Goal: Find specific page/section: Find specific page/section

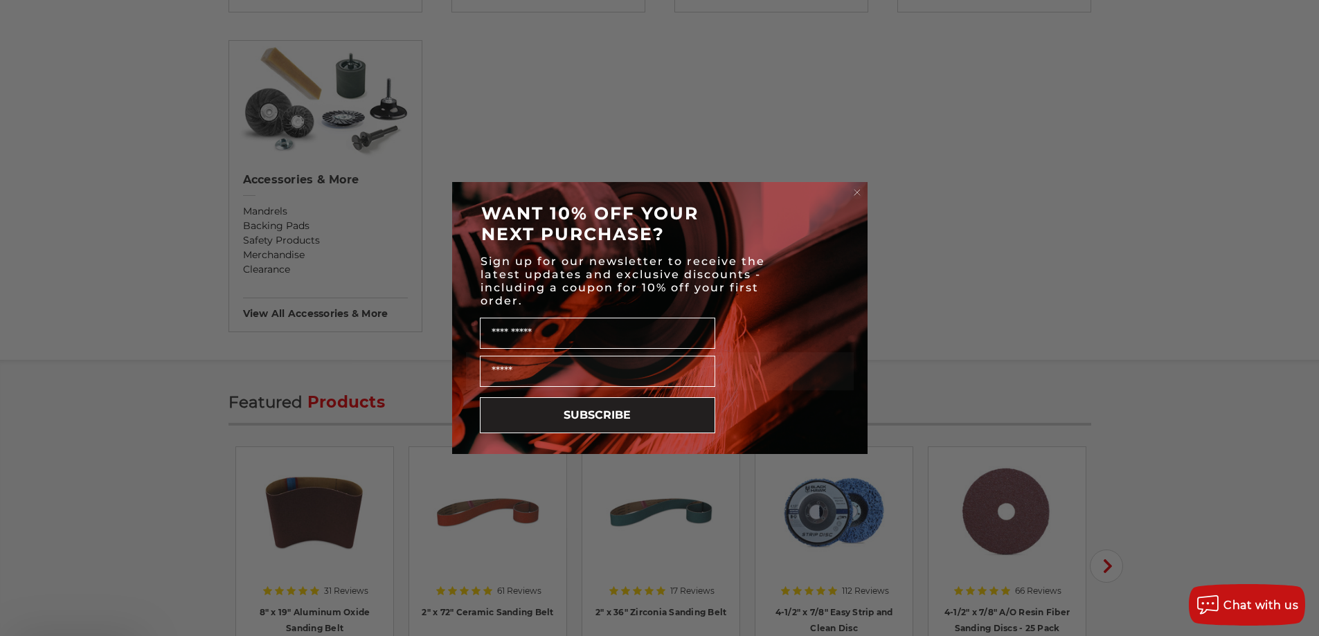
scroll to position [1523, 0]
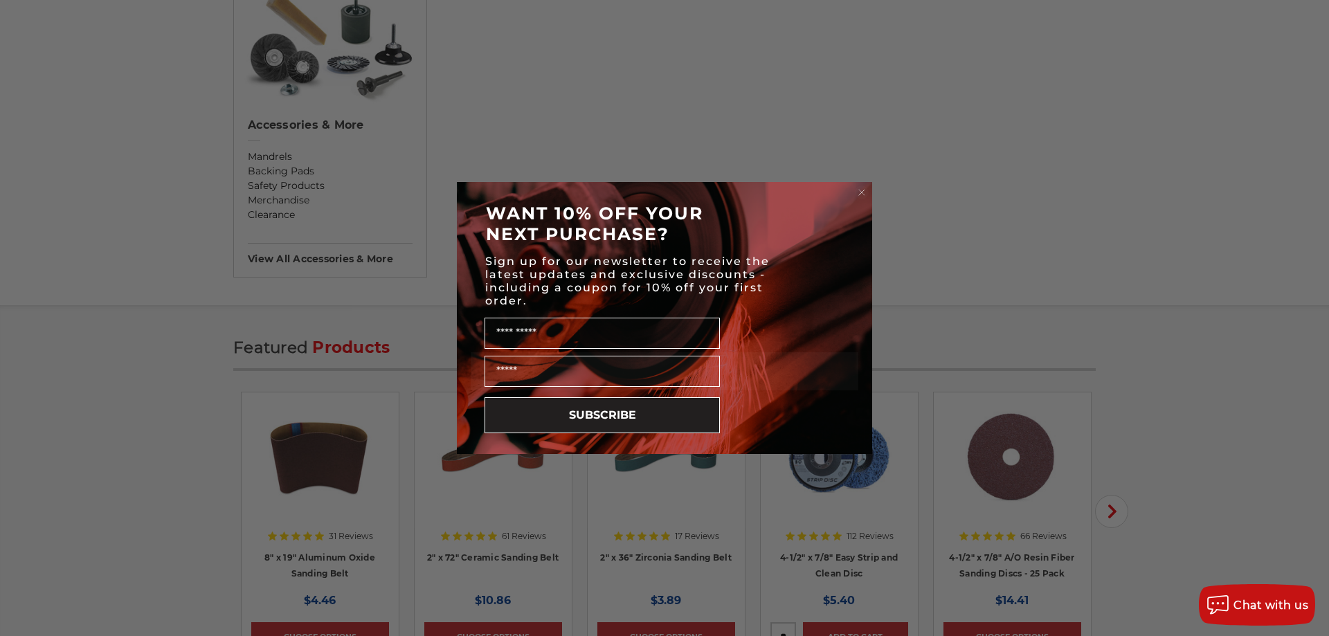
click at [863, 194] on icon "Close dialog" at bounding box center [862, 193] width 6 height 6
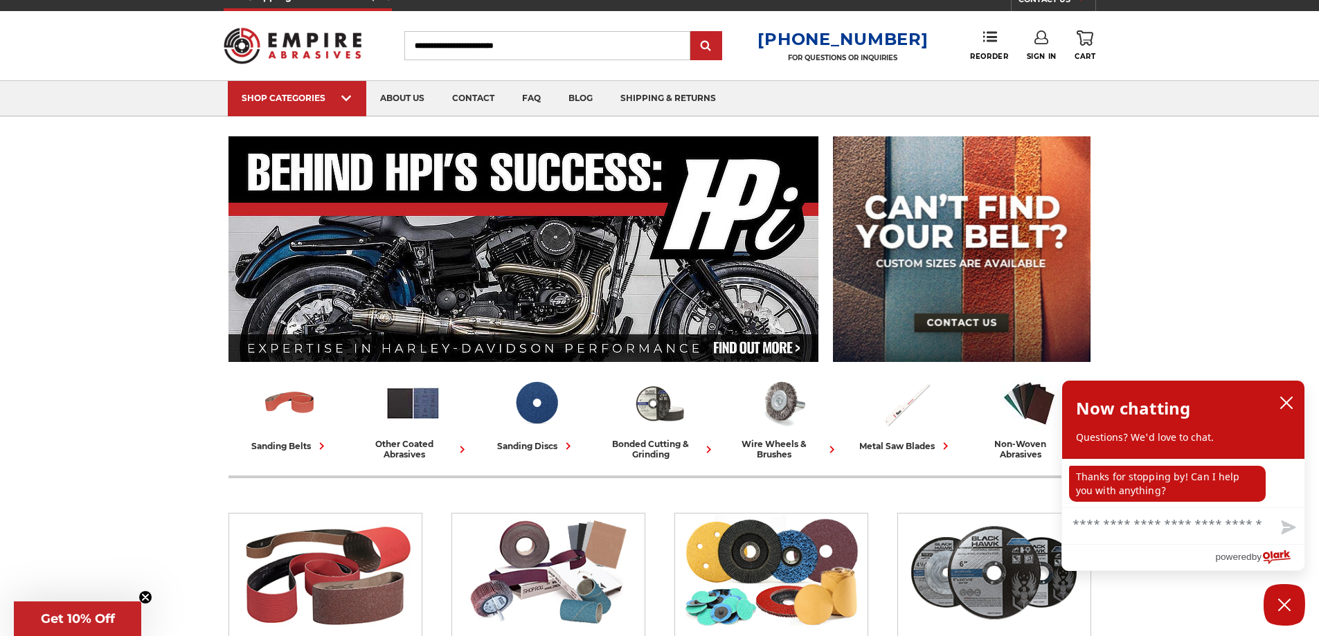
scroll to position [0, 0]
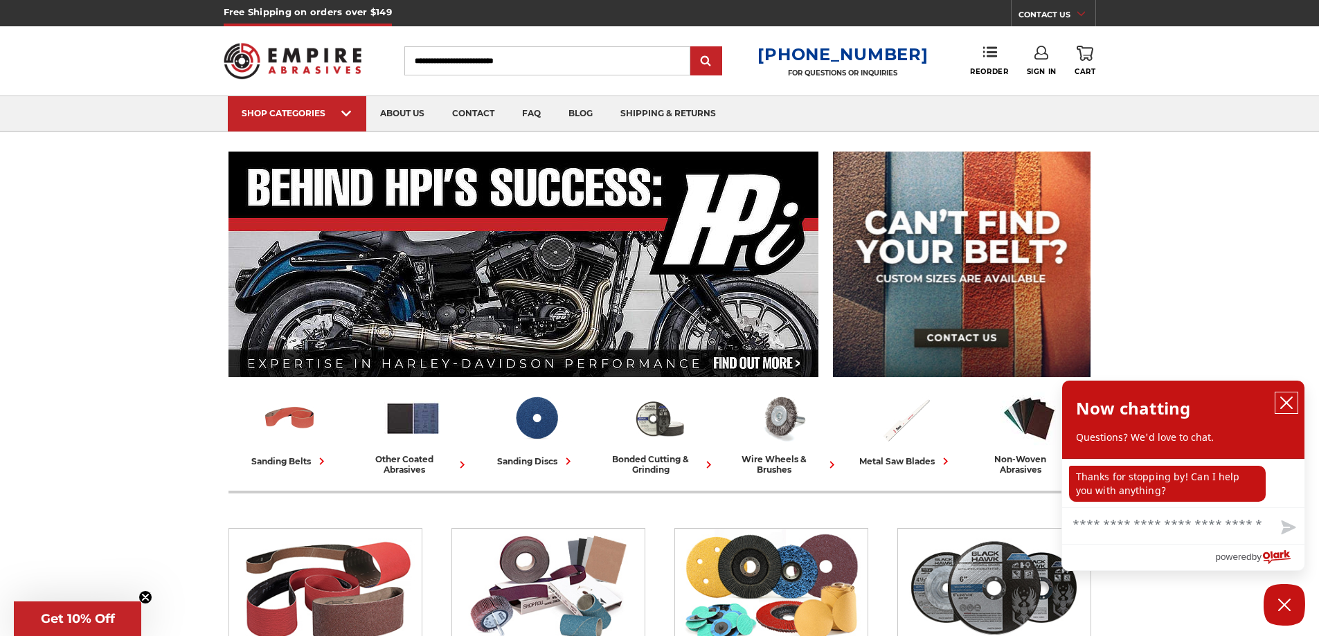
click at [1277, 398] on button "close chatbox" at bounding box center [1286, 402] width 22 height 21
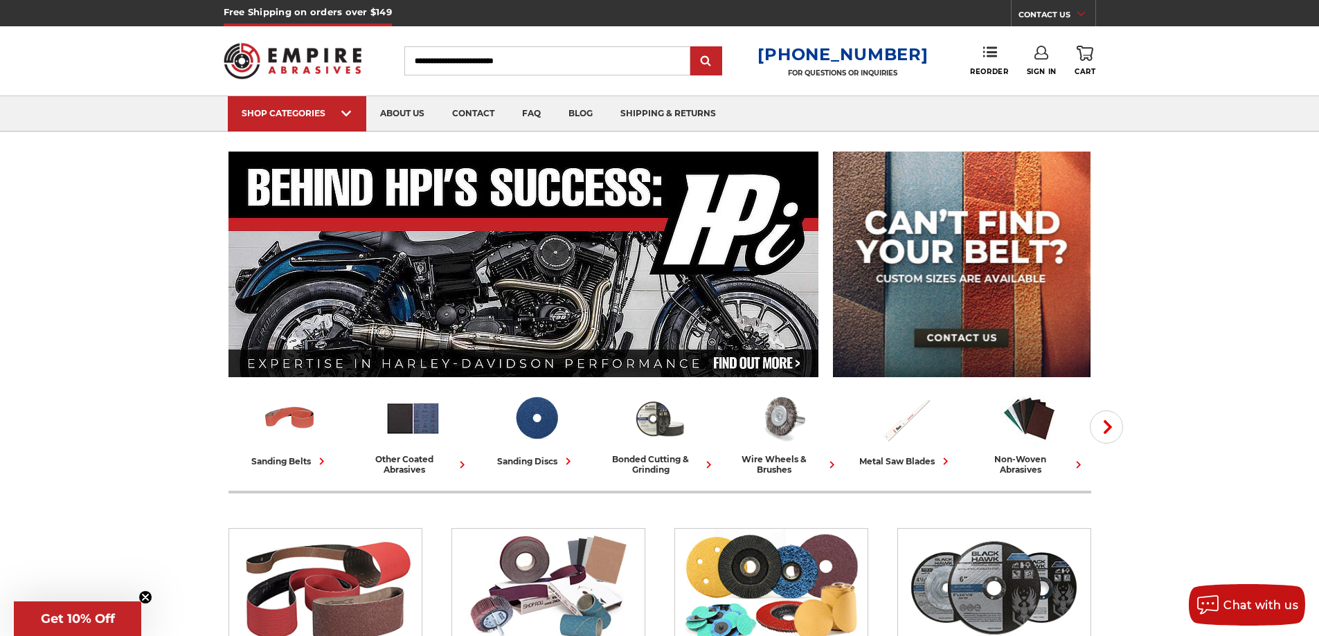
click at [498, 69] on input "Search" at bounding box center [547, 60] width 286 height 29
type input "******"
click at [692, 48] on input "submit" at bounding box center [706, 62] width 28 height 28
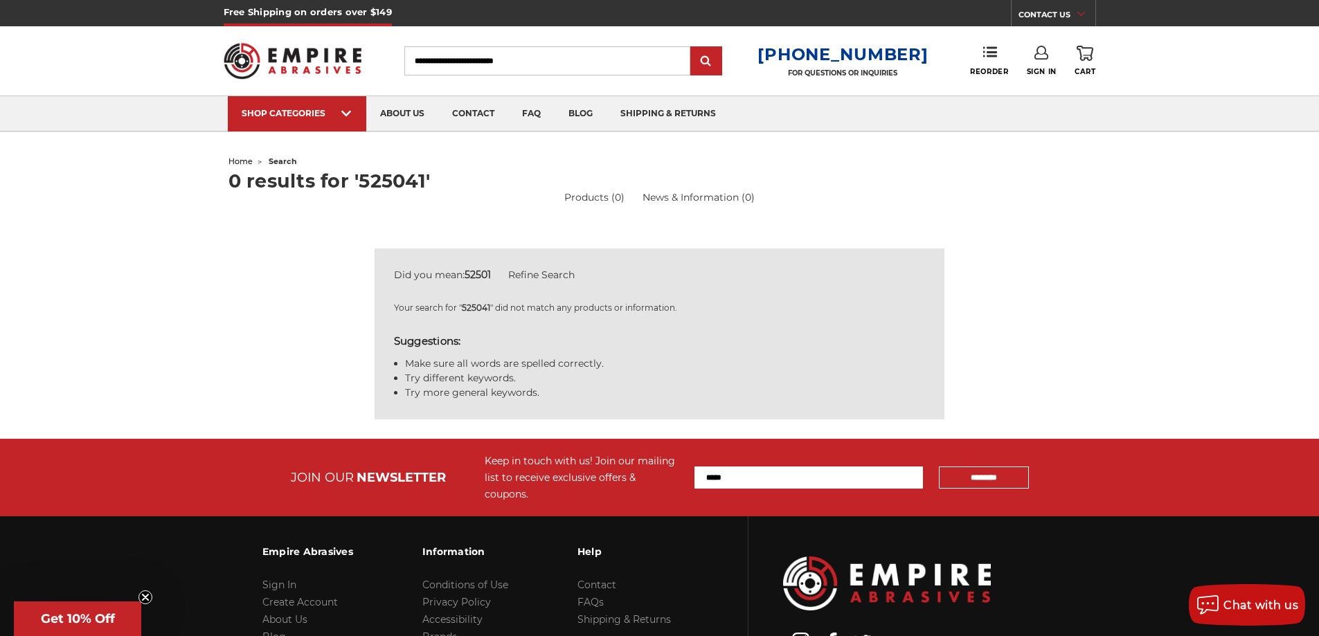
click at [581, 59] on input "Search" at bounding box center [547, 60] width 286 height 29
type input "******"
click at [692, 48] on input "submit" at bounding box center [706, 62] width 28 height 28
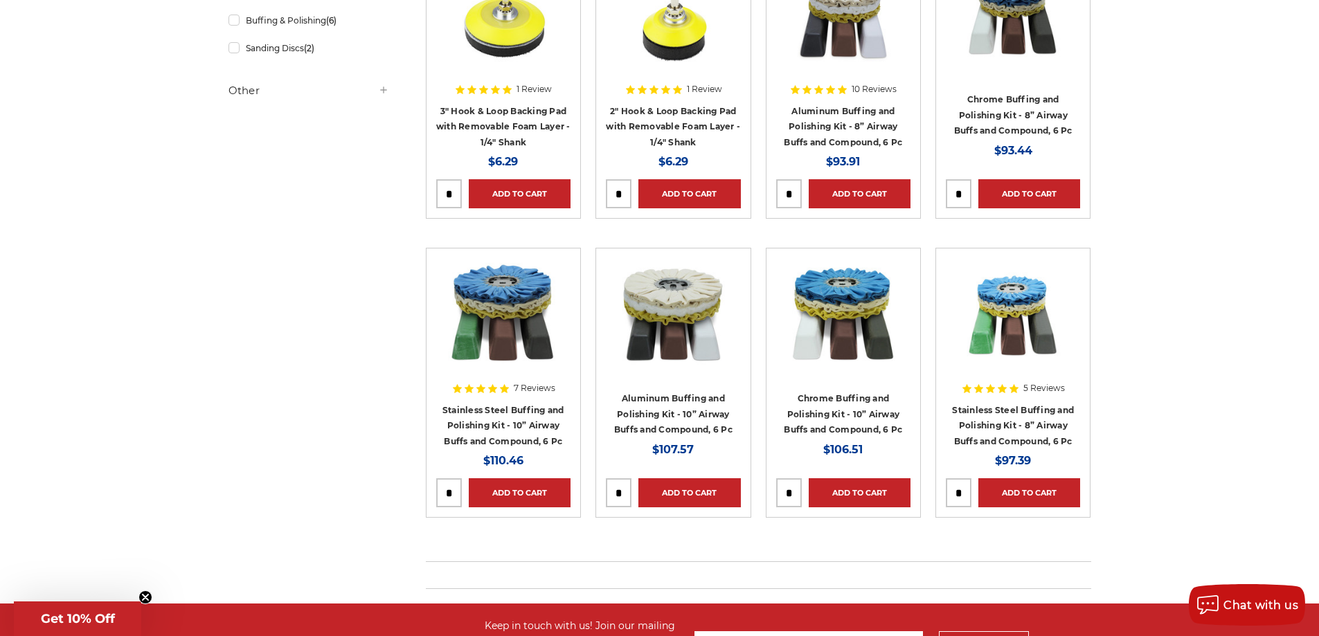
scroll to position [66, 0]
